Goal: Task Accomplishment & Management: Manage account settings

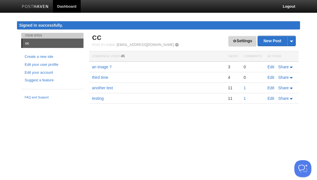
click at [245, 42] on link "Settings" at bounding box center [243, 41] width 28 height 10
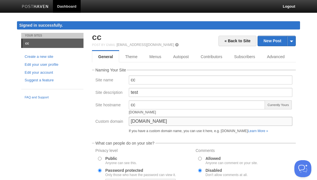
drag, startPoint x: 152, startPoint y: 121, endPoint x: 126, endPoint y: 120, distance: 25.8
click at [129, 120] on input "ph.ctlc.cc" at bounding box center [211, 121] width 164 height 9
click at [239, 57] on link "Subscribers" at bounding box center [245, 56] width 35 height 11
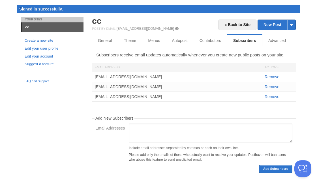
scroll to position [25, 0]
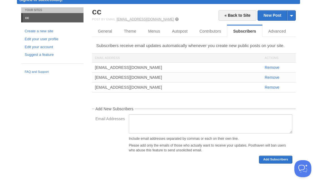
drag, startPoint x: 118, startPoint y: 19, endPoint x: 155, endPoint y: 20, distance: 37.4
click at [155, 20] on div "Post by Email post@cc.posthaven.com" at bounding box center [194, 19] width 204 height 4
copy div "post@cc.posthaven.com"
click at [201, 33] on link "Contributors" at bounding box center [212, 30] width 36 height 11
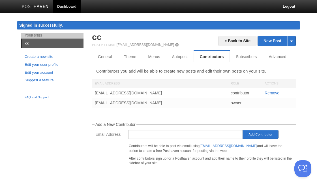
scroll to position [5, 0]
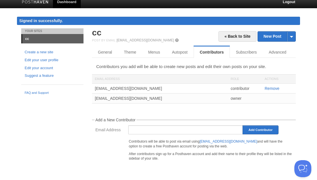
drag, startPoint x: 95, startPoint y: 89, endPoint x: 132, endPoint y: 88, distance: 36.3
click at [132, 88] on div "ph.test@genreic.com" at bounding box center [160, 89] width 136 height 10
click at [126, 88] on div "ph.test@genreic.com" at bounding box center [160, 89] width 136 height 10
drag, startPoint x: 133, startPoint y: 88, endPoint x: 95, endPoint y: 89, distance: 38.5
click at [95, 89] on div "ph.test@genreic.com" at bounding box center [160, 89] width 136 height 10
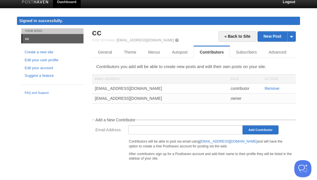
copy div "ph.test@genreic.com"
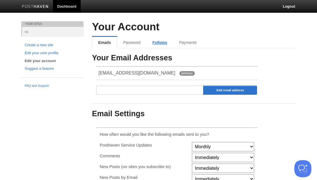
click at [160, 42] on link "Follows" at bounding box center [160, 42] width 27 height 11
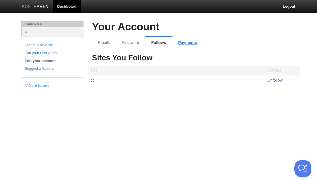
click at [184, 42] on link "Payments" at bounding box center [187, 42] width 31 height 11
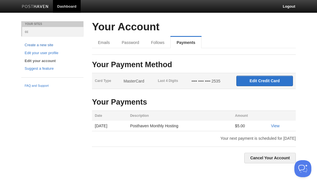
click at [41, 44] on link "Create a new site" at bounding box center [53, 45] width 56 height 6
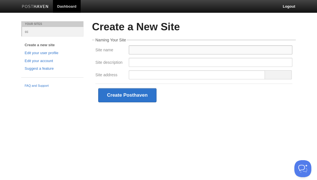
click at [143, 52] on input "Site name" at bounding box center [211, 49] width 164 height 9
type input "weus"
type input "we ... us"
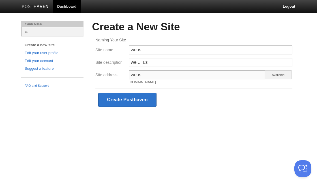
type input "weus"
click at [141, 64] on input "we ... us" at bounding box center [211, 62] width 164 height 9
click at [153, 64] on input "we us" at bounding box center [211, 62] width 164 height 9
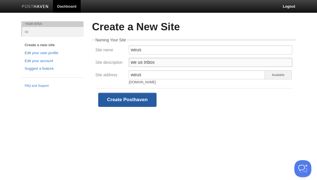
type input "we us inbox"
click at [125, 99] on button "Create Posthaven" at bounding box center [127, 100] width 58 height 14
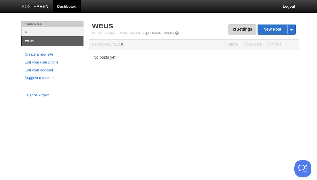
click at [238, 31] on link "Settings" at bounding box center [243, 29] width 28 height 10
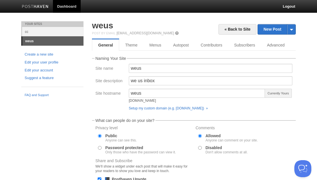
click at [99, 148] on input "Password protected Only those who have the password can view it." at bounding box center [100, 148] width 4 height 4
radio input "true"
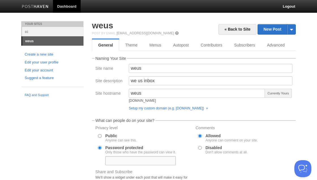
click at [148, 162] on input "text" at bounding box center [140, 160] width 71 height 9
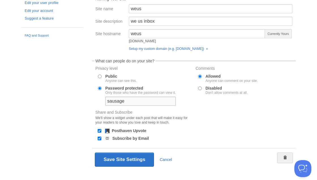
scroll to position [65, 0]
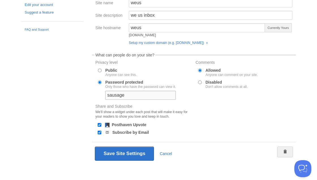
type input "sausage"
click at [99, 124] on input "Posthaven Upvote" at bounding box center [100, 125] width 4 height 4
checkbox input "false"
click at [100, 133] on input "Subscribe by Email" at bounding box center [100, 133] width 4 height 4
checkbox input "false"
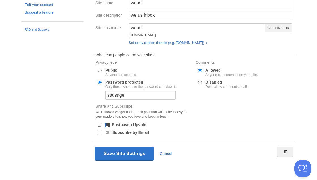
click at [198, 71] on div at bounding box center [200, 70] width 6 height 5
click at [200, 70] on input "Allowed Anyone can comment on your site." at bounding box center [200, 71] width 4 height 4
click at [200, 84] on input "Disabled Don't allow comments at all." at bounding box center [200, 82] width 4 height 4
radio input "true"
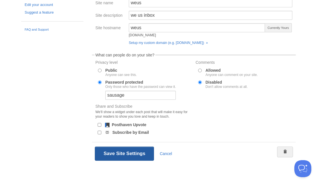
click at [124, 156] on button "Save Site Settings" at bounding box center [124, 153] width 59 height 14
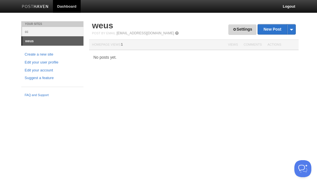
click at [239, 27] on link "Settings" at bounding box center [243, 29] width 28 height 10
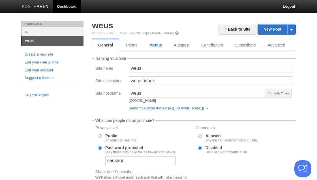
click at [157, 46] on link "Menus" at bounding box center [156, 44] width 24 height 11
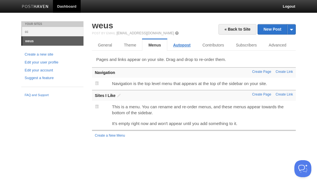
click at [185, 45] on link "Autopost" at bounding box center [181, 44] width 29 height 11
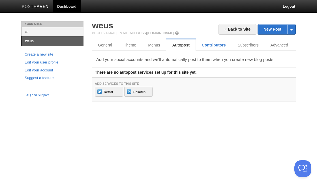
click at [212, 46] on link "Contributors" at bounding box center [214, 44] width 36 height 11
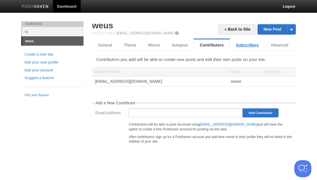
click at [246, 45] on link "Subscribers" at bounding box center [247, 44] width 35 height 11
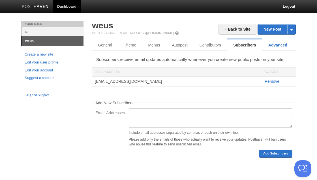
click at [278, 46] on link "Advanced" at bounding box center [278, 44] width 31 height 11
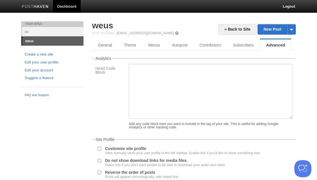
click at [40, 94] on link "FAQ and Support" at bounding box center [53, 95] width 56 height 5
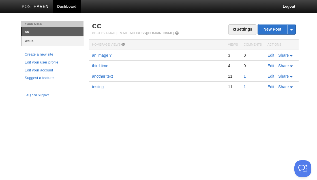
click at [34, 42] on link "weus" at bounding box center [52, 40] width 61 height 9
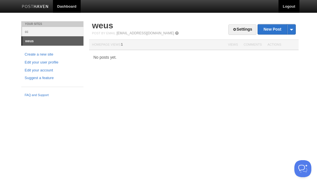
click at [289, 8] on link "Logout" at bounding box center [289, 6] width 21 height 13
